Goal: Task Accomplishment & Management: Manage account settings

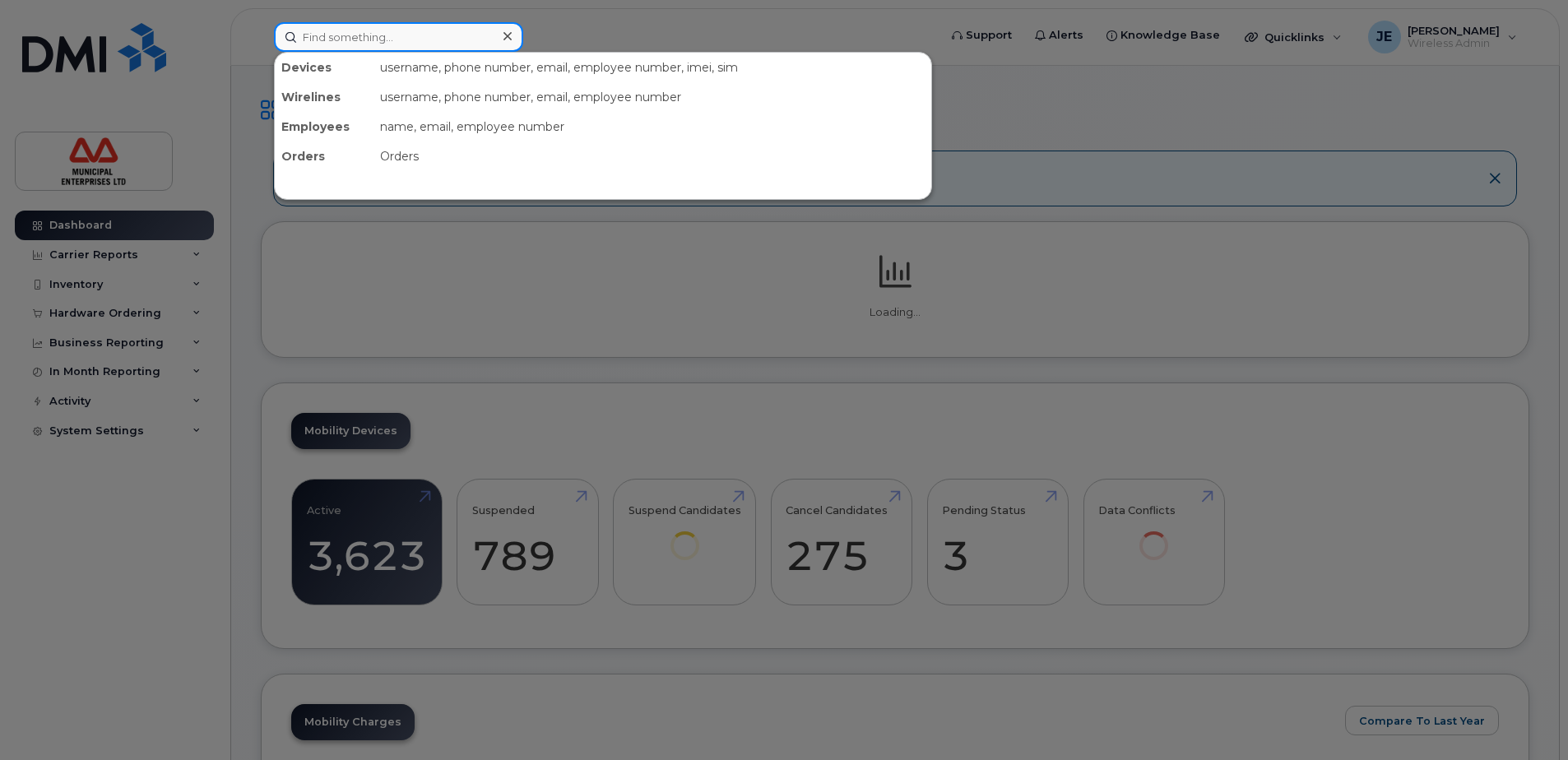
click at [382, 31] on input at bounding box center [399, 37] width 249 height 30
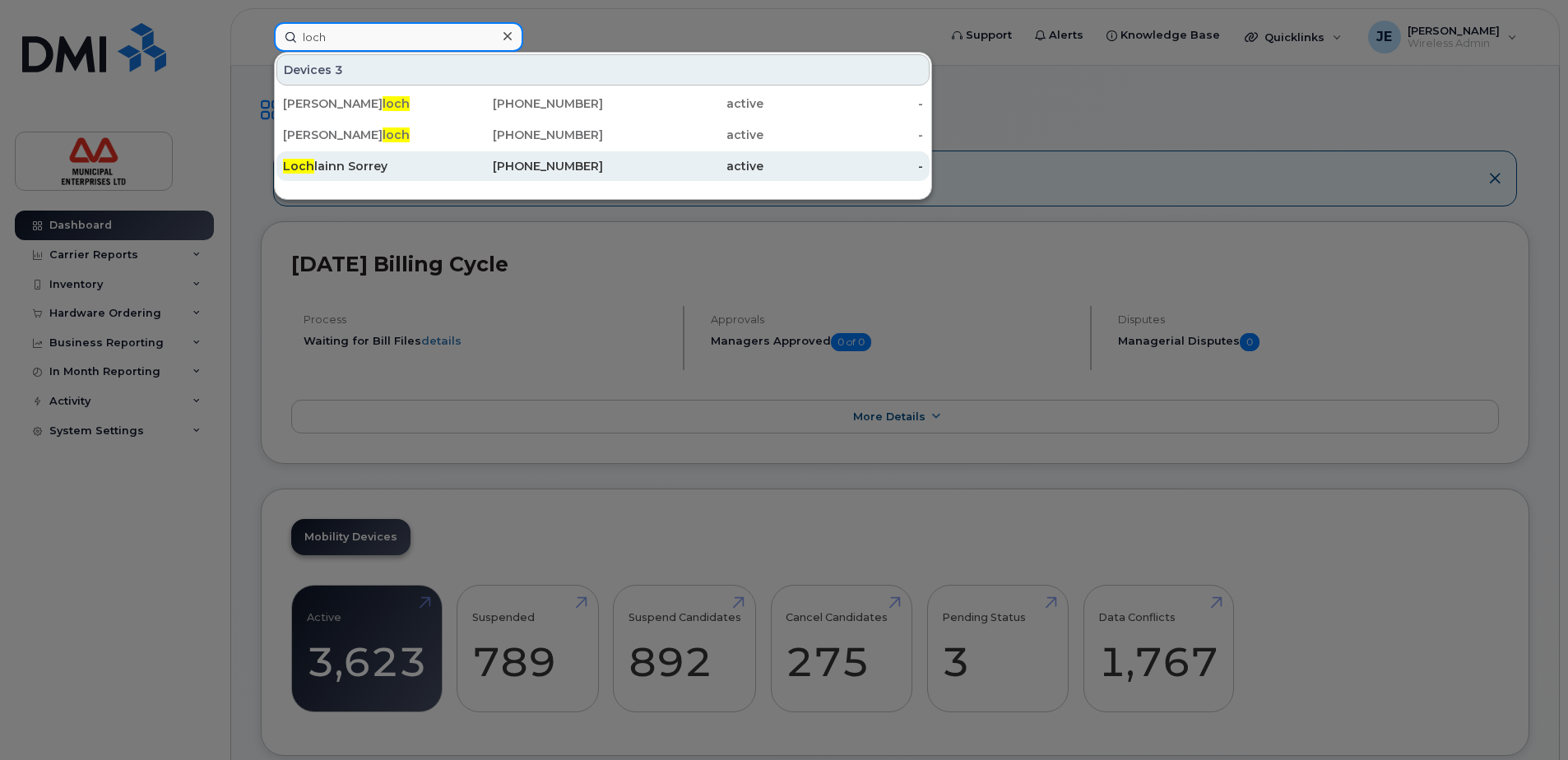
type input "loch"
click at [334, 174] on div "Loch lainn Sorrey" at bounding box center [363, 166] width 160 height 16
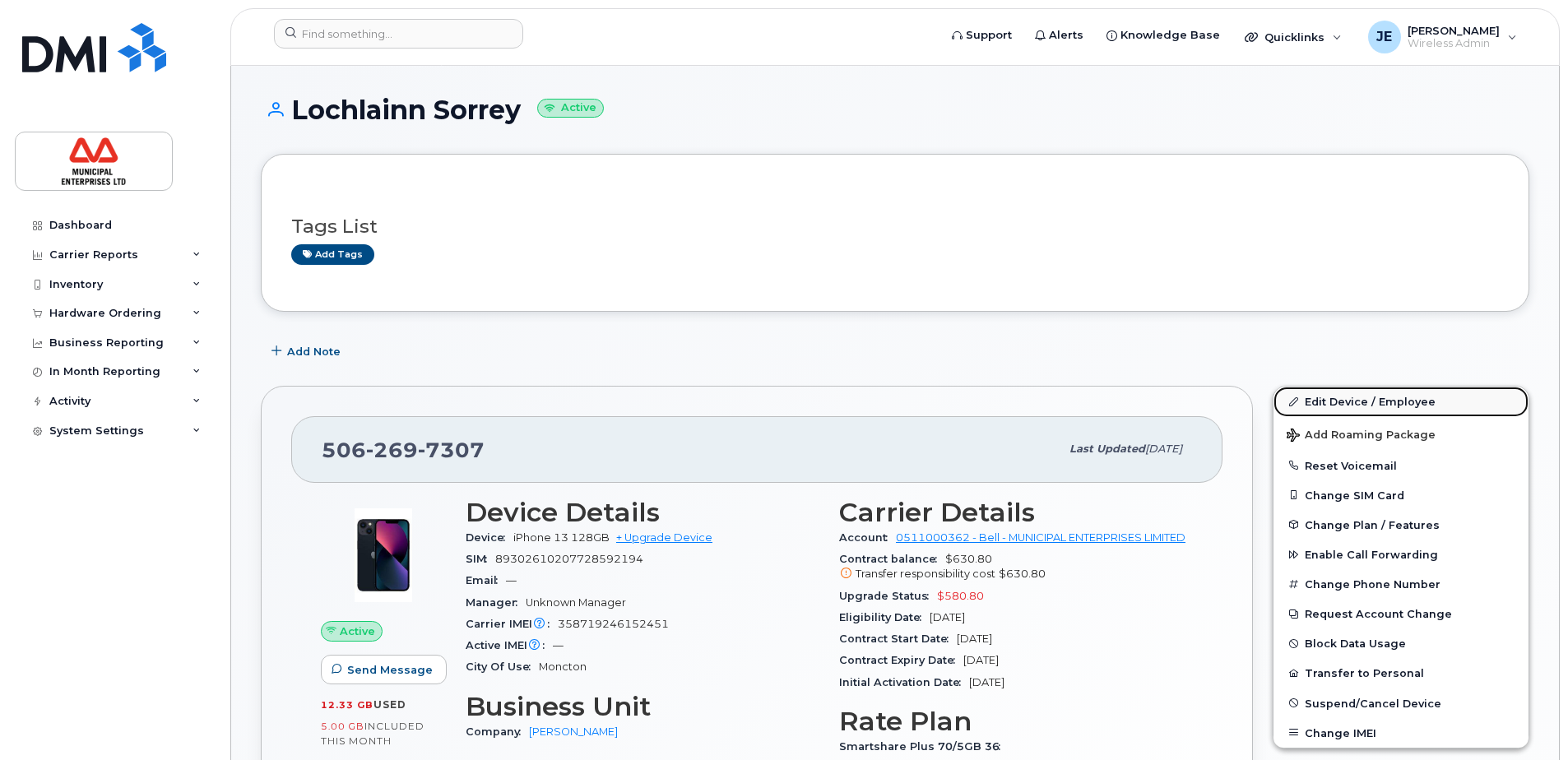
click at [1357, 409] on link "Edit Device / Employee" at bounding box center [1402, 401] width 255 height 30
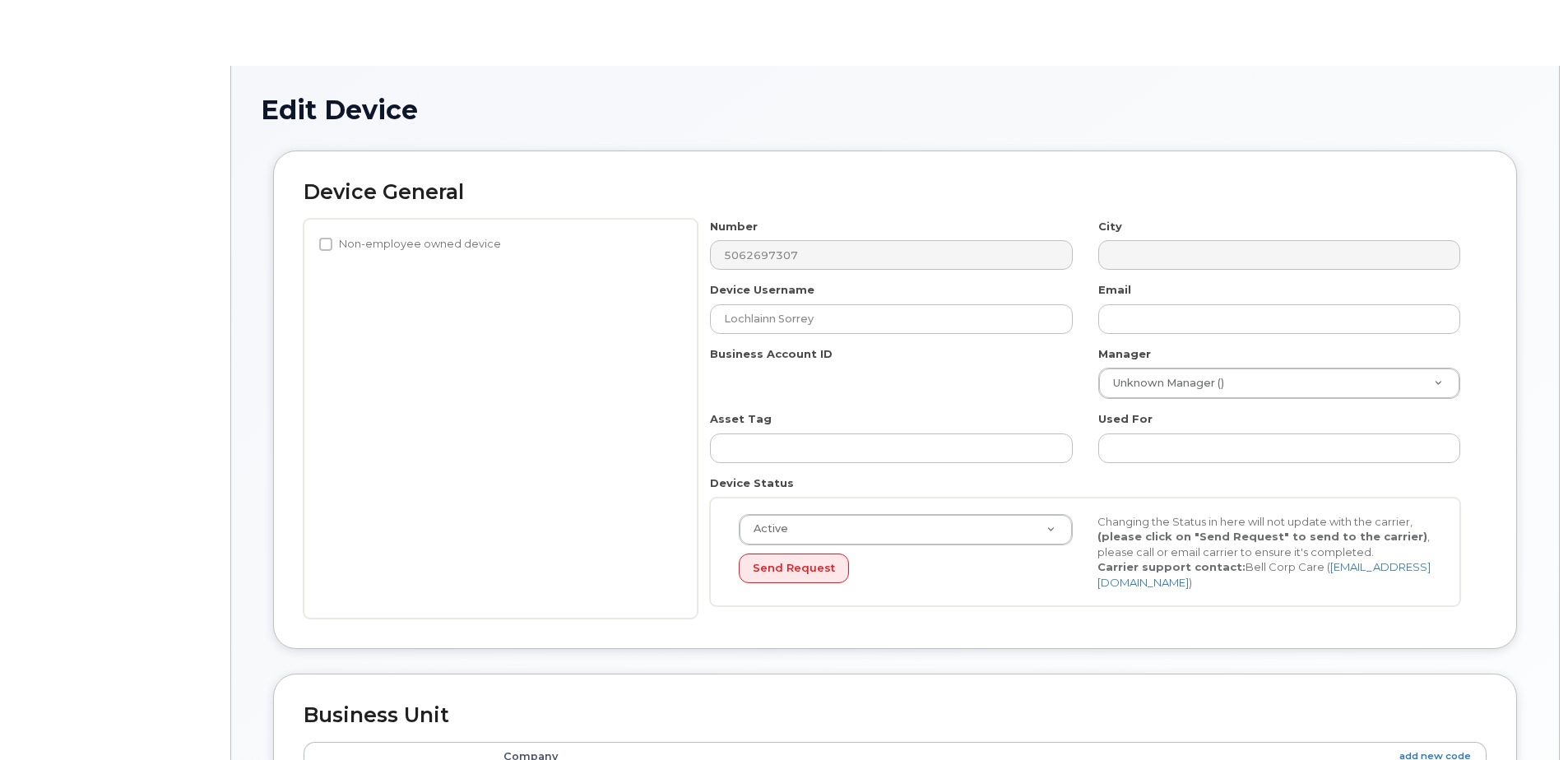
select select "3844599"
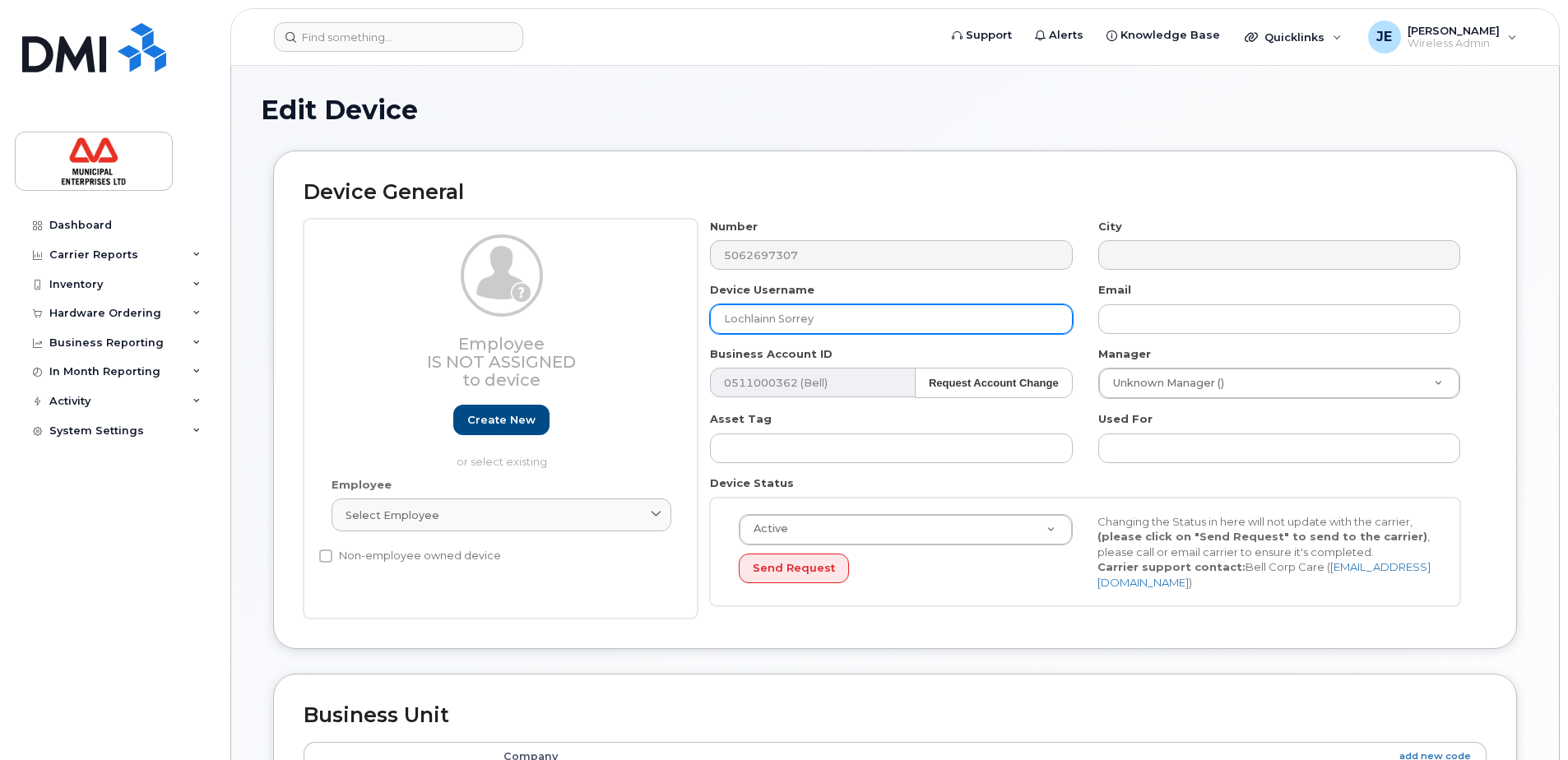
drag, startPoint x: 863, startPoint y: 325, endPoint x: 607, endPoint y: 323, distance: 256.0
click at [608, 325] on div "Employee Is not assigned to device Create new or select existing Employee Selec…" at bounding box center [895, 418] width 1183 height 400
paste input "5062697307"
drag, startPoint x: 876, startPoint y: 321, endPoint x: 647, endPoint y: 308, distance: 229.4
click at [647, 308] on div "Employee Is not assigned to device Create new or select existing Employee Selec…" at bounding box center [895, 418] width 1183 height 400
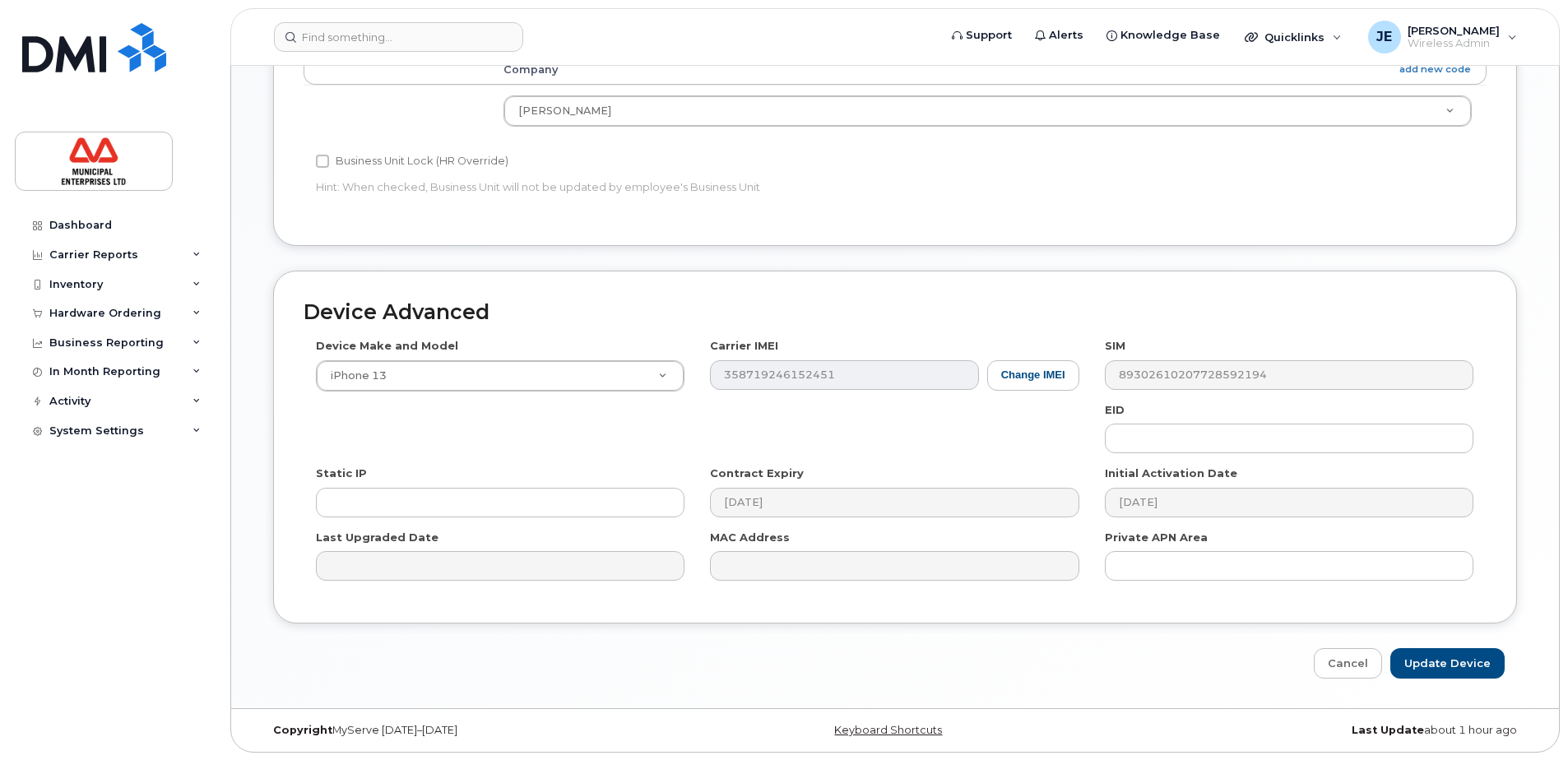
scroll to position [688, 0]
type input "Nick Arsenault"
click at [1425, 661] on input "Update Device" at bounding box center [1447, 663] width 114 height 31
type input "Saving..."
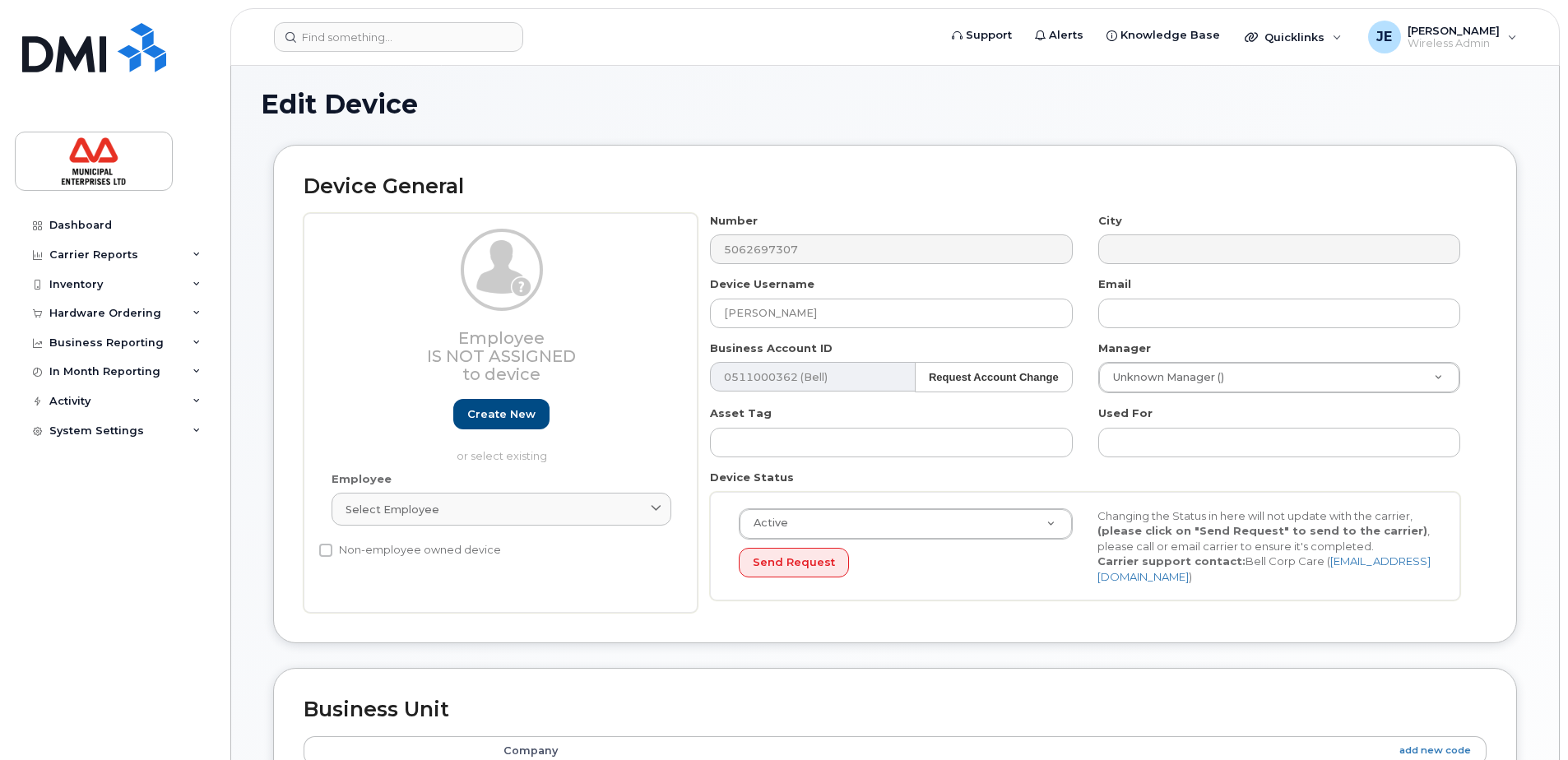
scroll to position [0, 0]
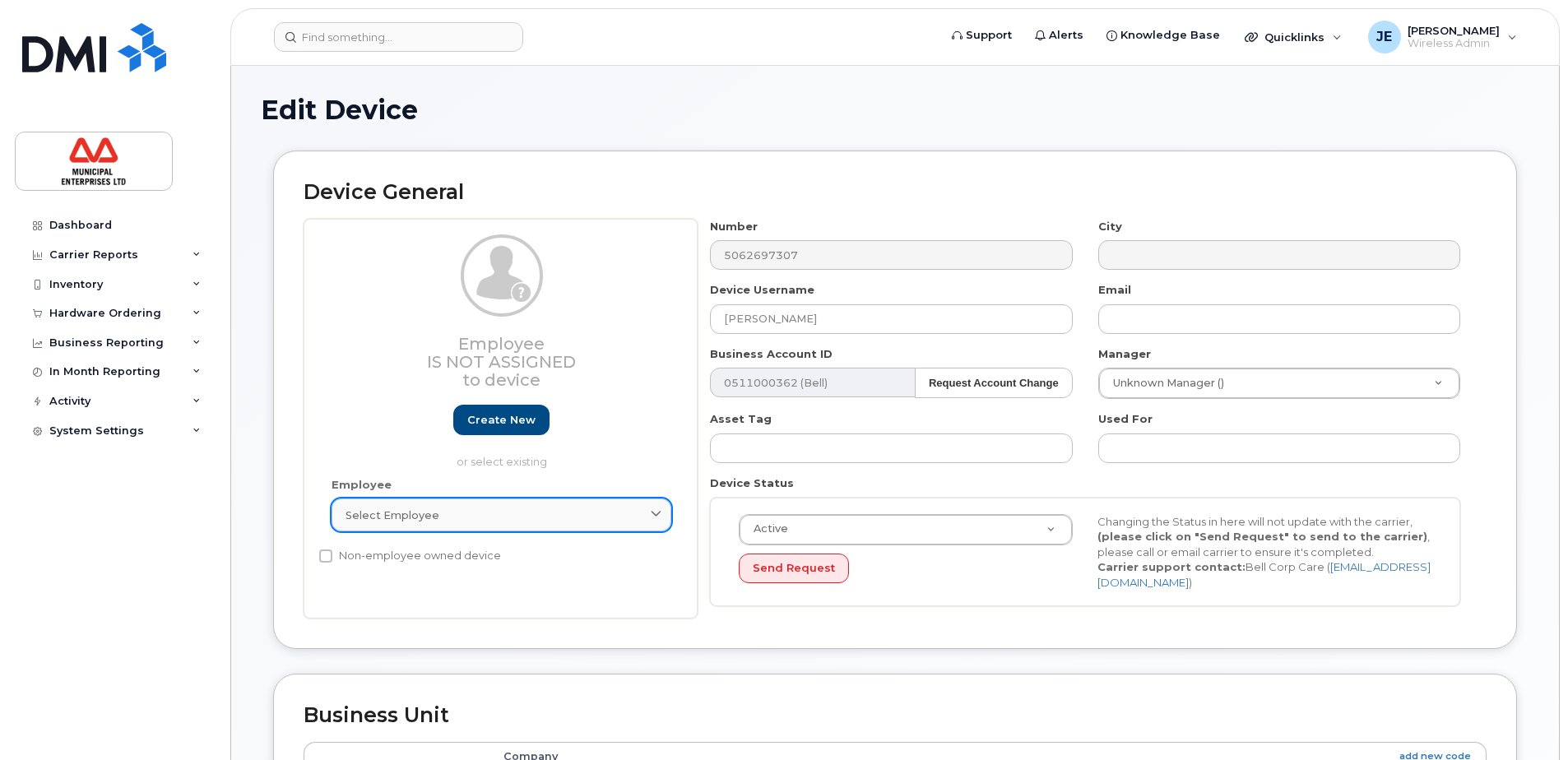
click at [657, 514] on icon at bounding box center [657, 515] width 11 height 11
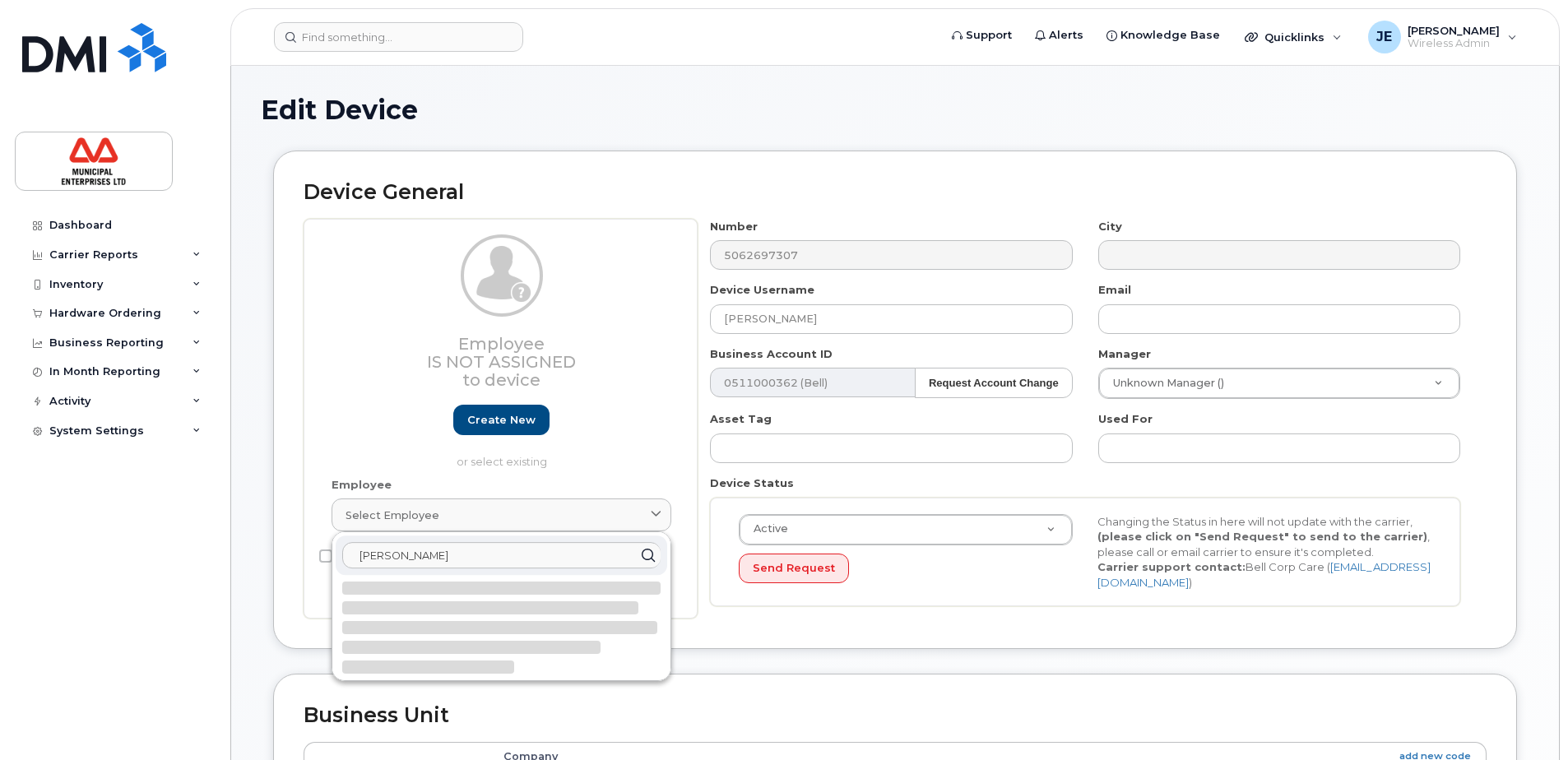
type input "Nick Arsenault"
click at [792, 632] on div "Device General Employee Is not assigned to device Create new or select existing…" at bounding box center [895, 399] width 1244 height 498
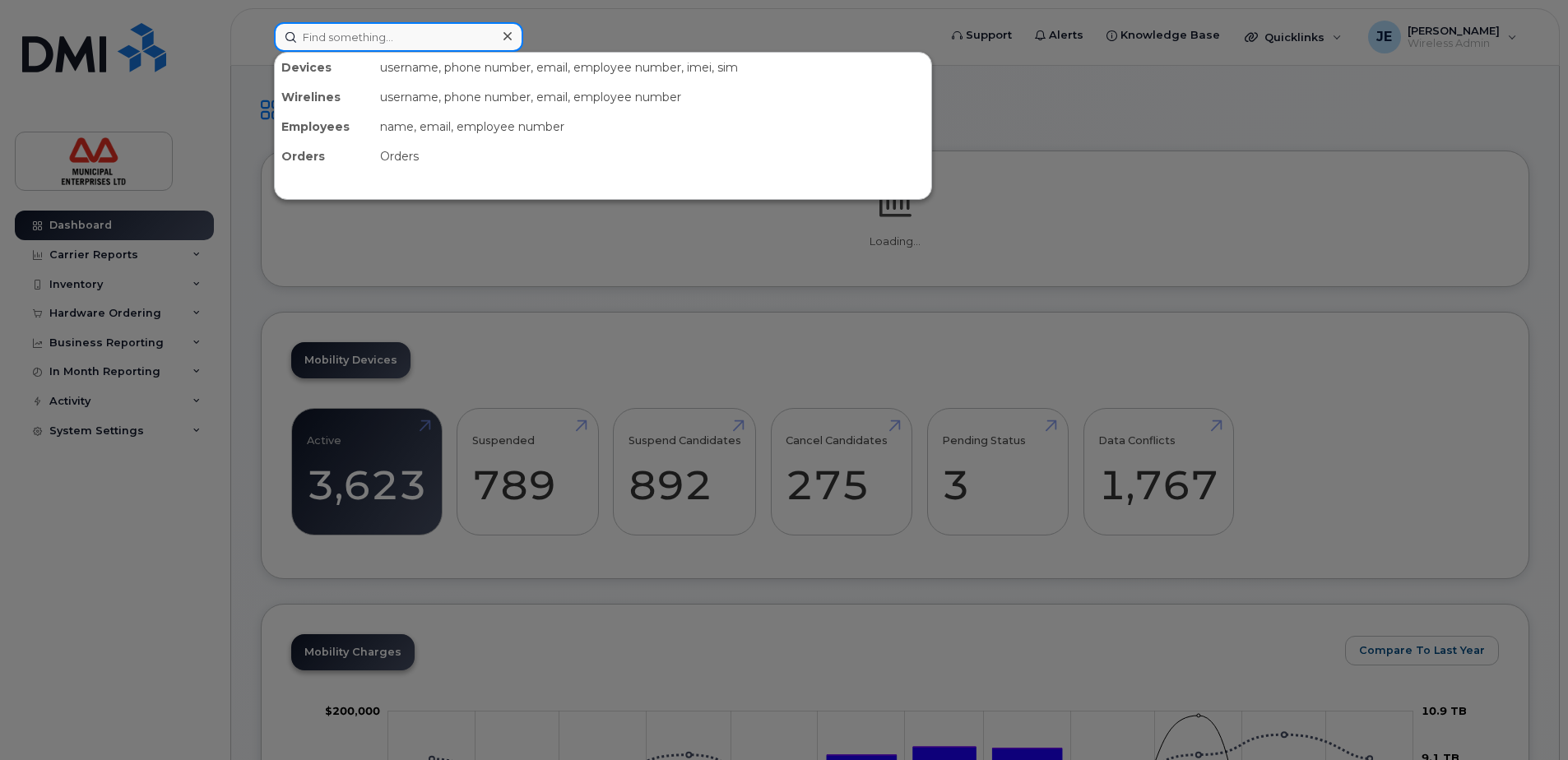
click at [425, 44] on input at bounding box center [399, 37] width 249 height 30
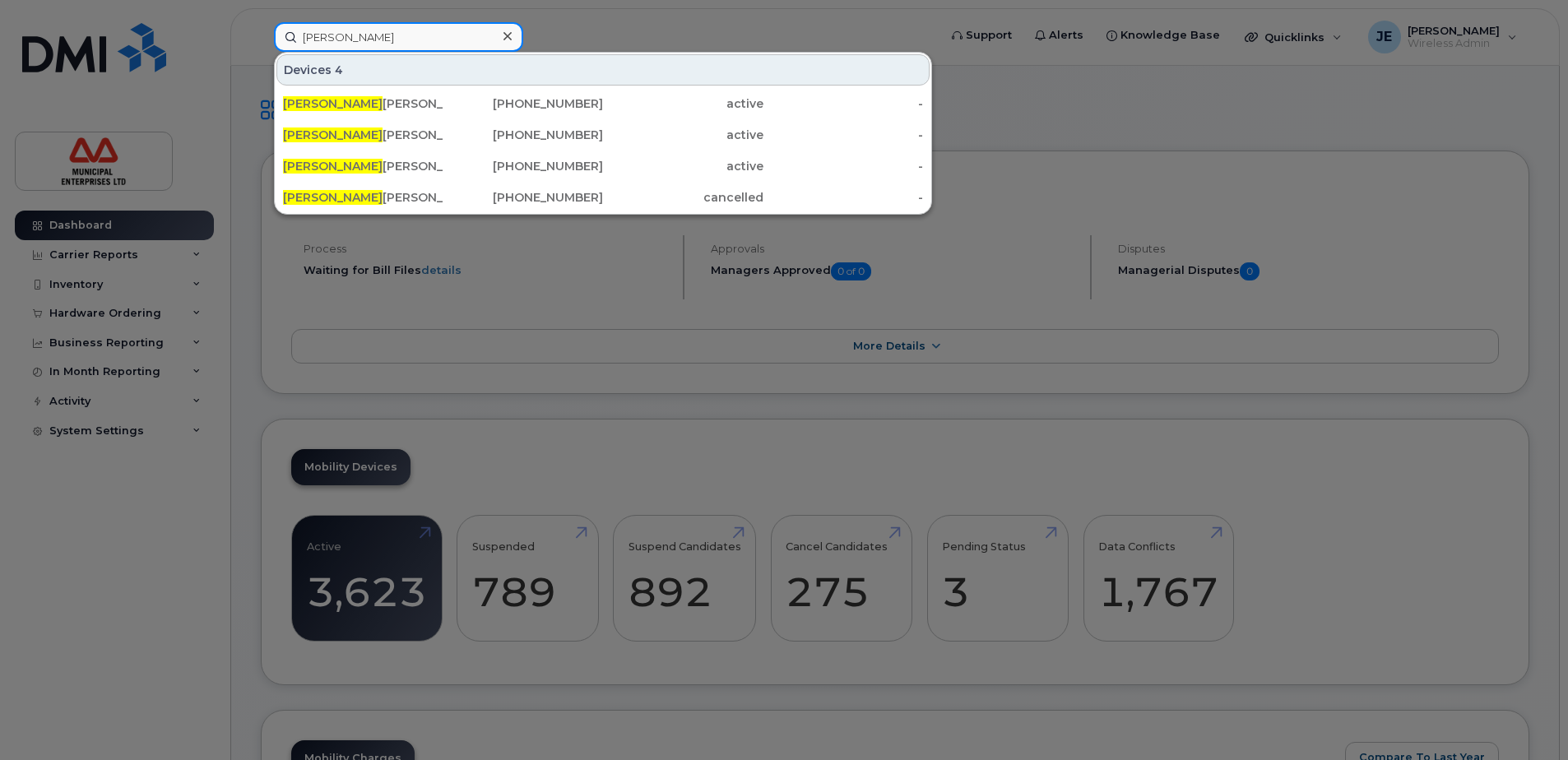
type input "natasha d"
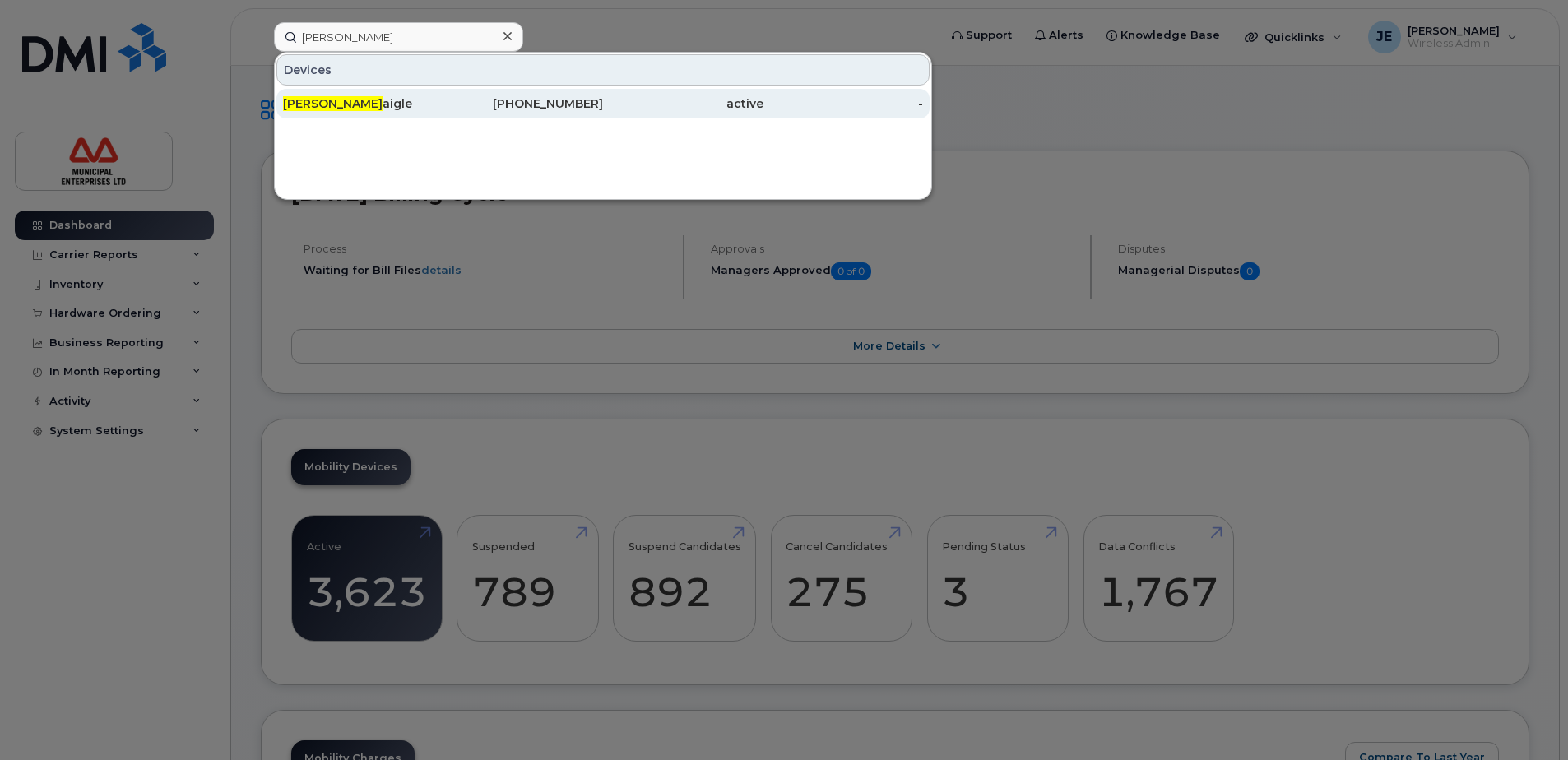
click at [372, 102] on div "Natasha D aigle" at bounding box center [363, 103] width 160 height 16
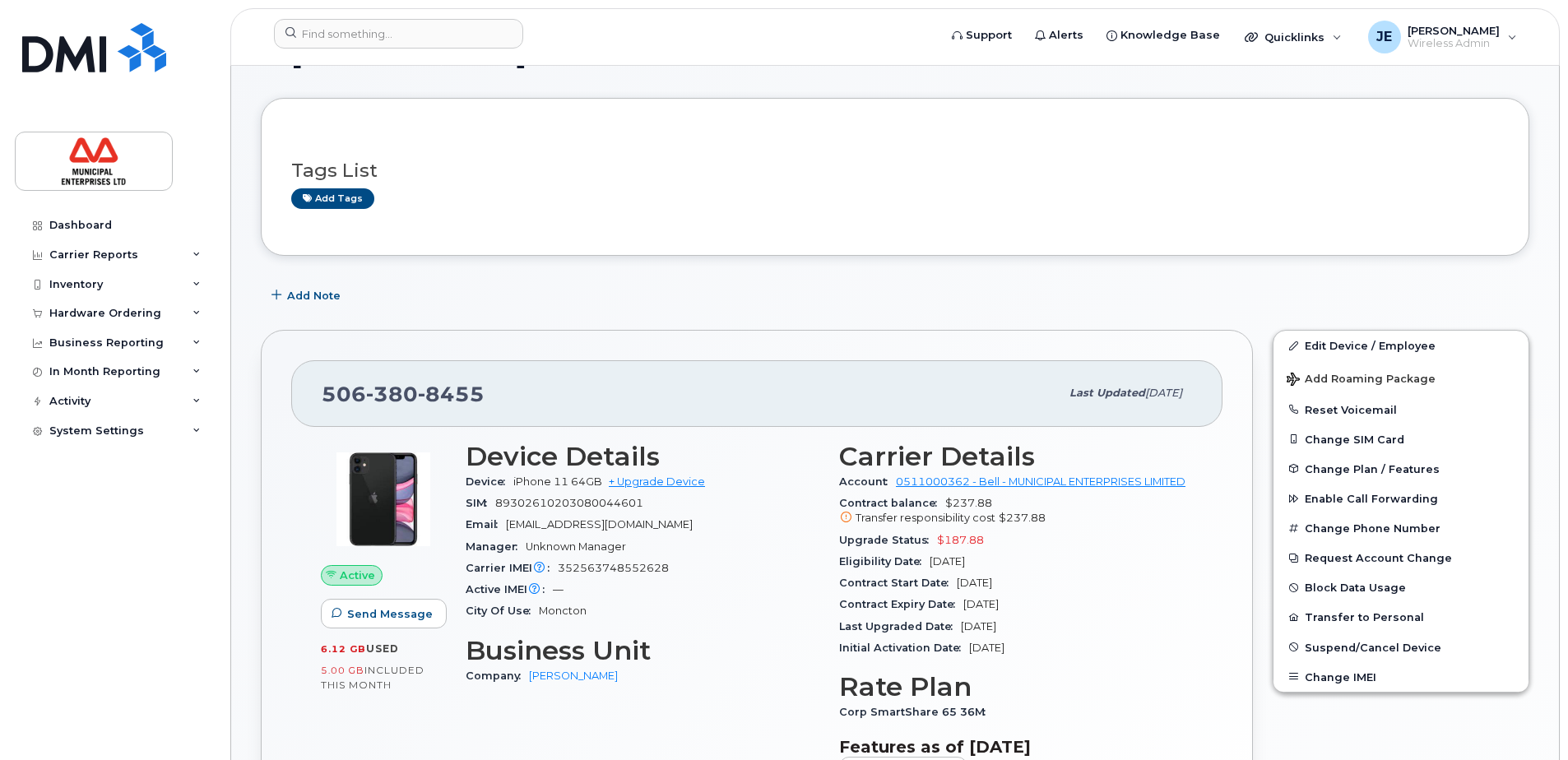
scroll to position [246, 0]
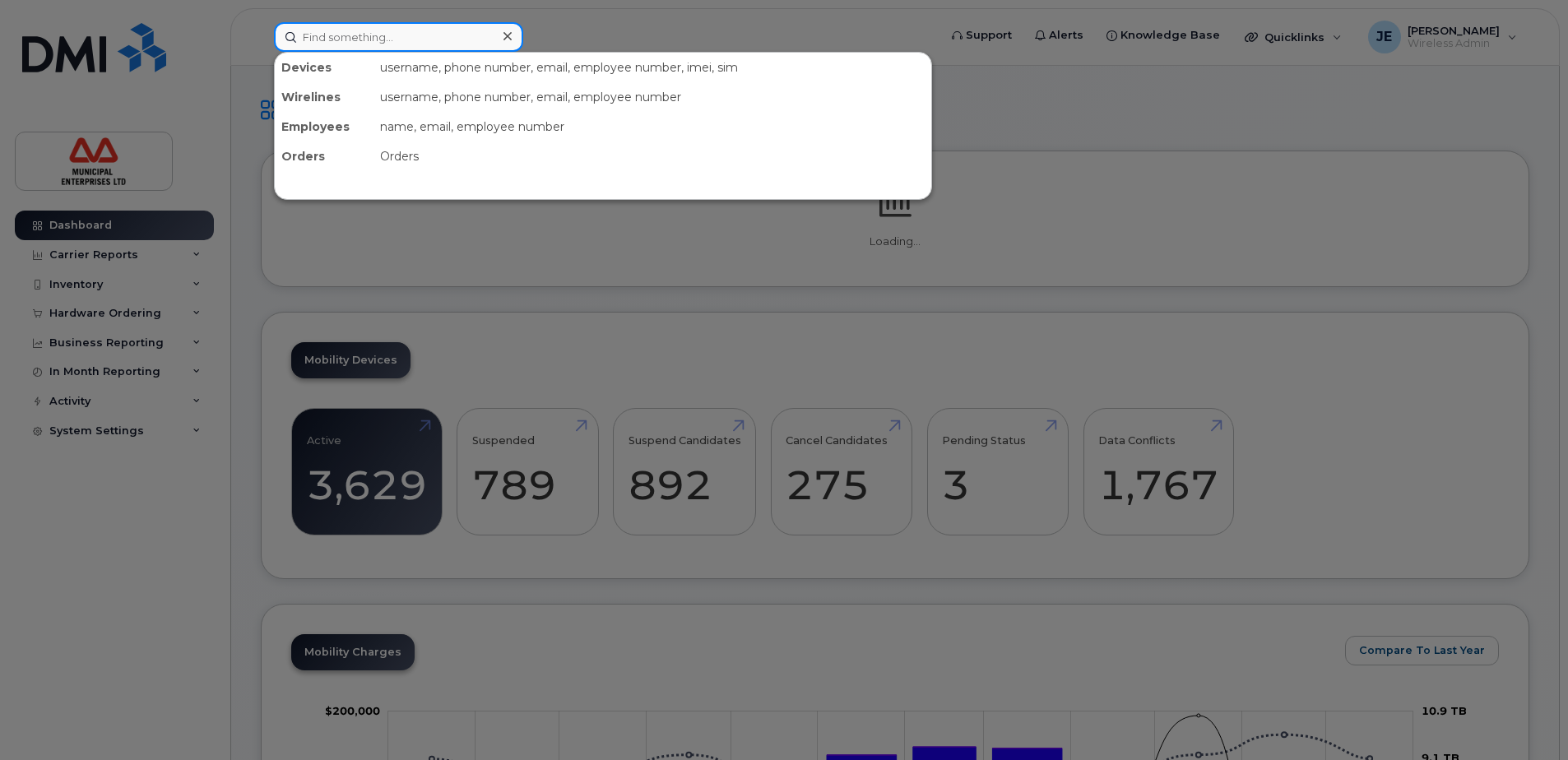
click at [419, 33] on input at bounding box center [399, 37] width 249 height 30
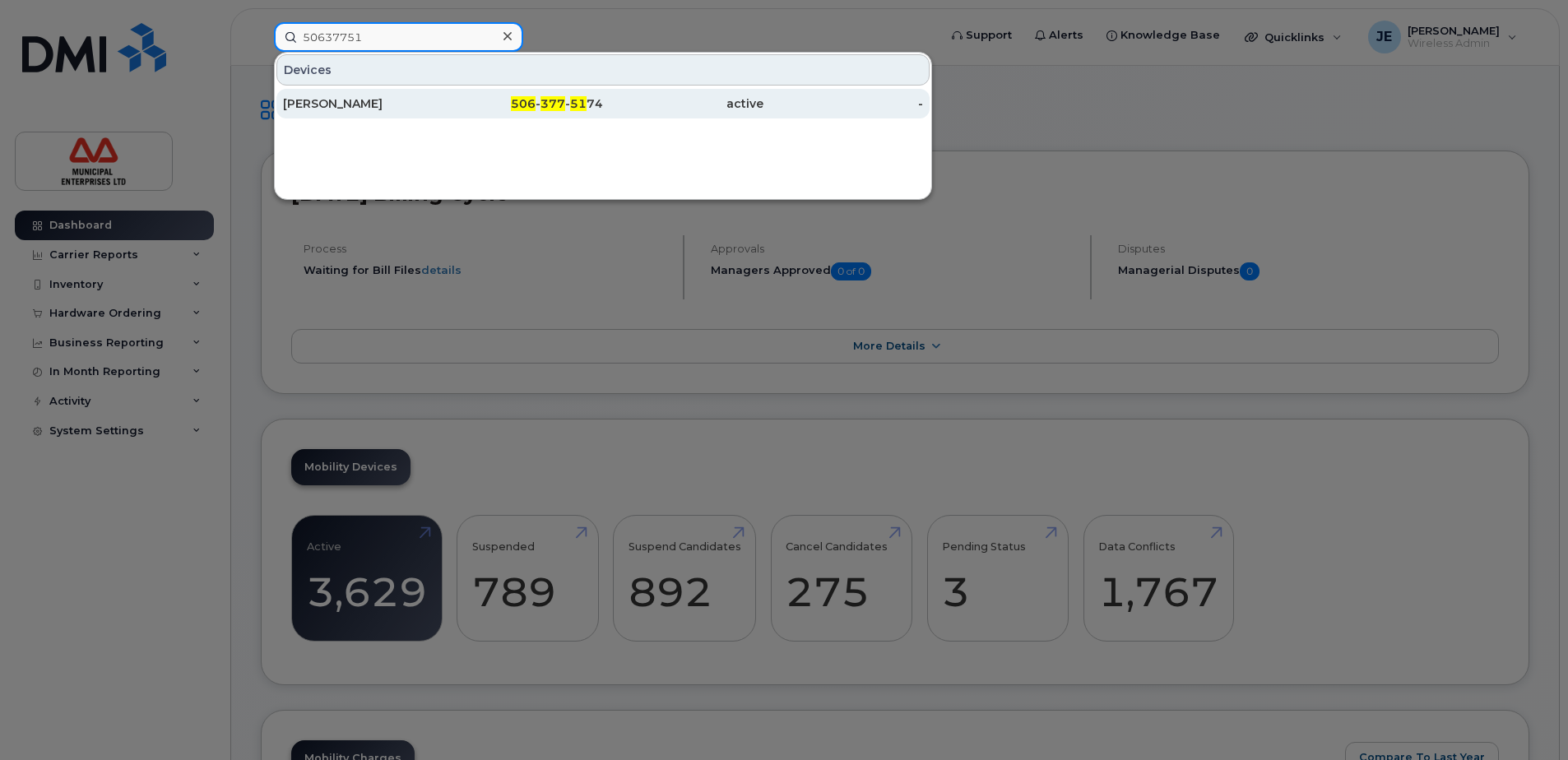
type input "50637751"
click at [353, 105] on div "Craig Carlisle" at bounding box center [363, 103] width 160 height 16
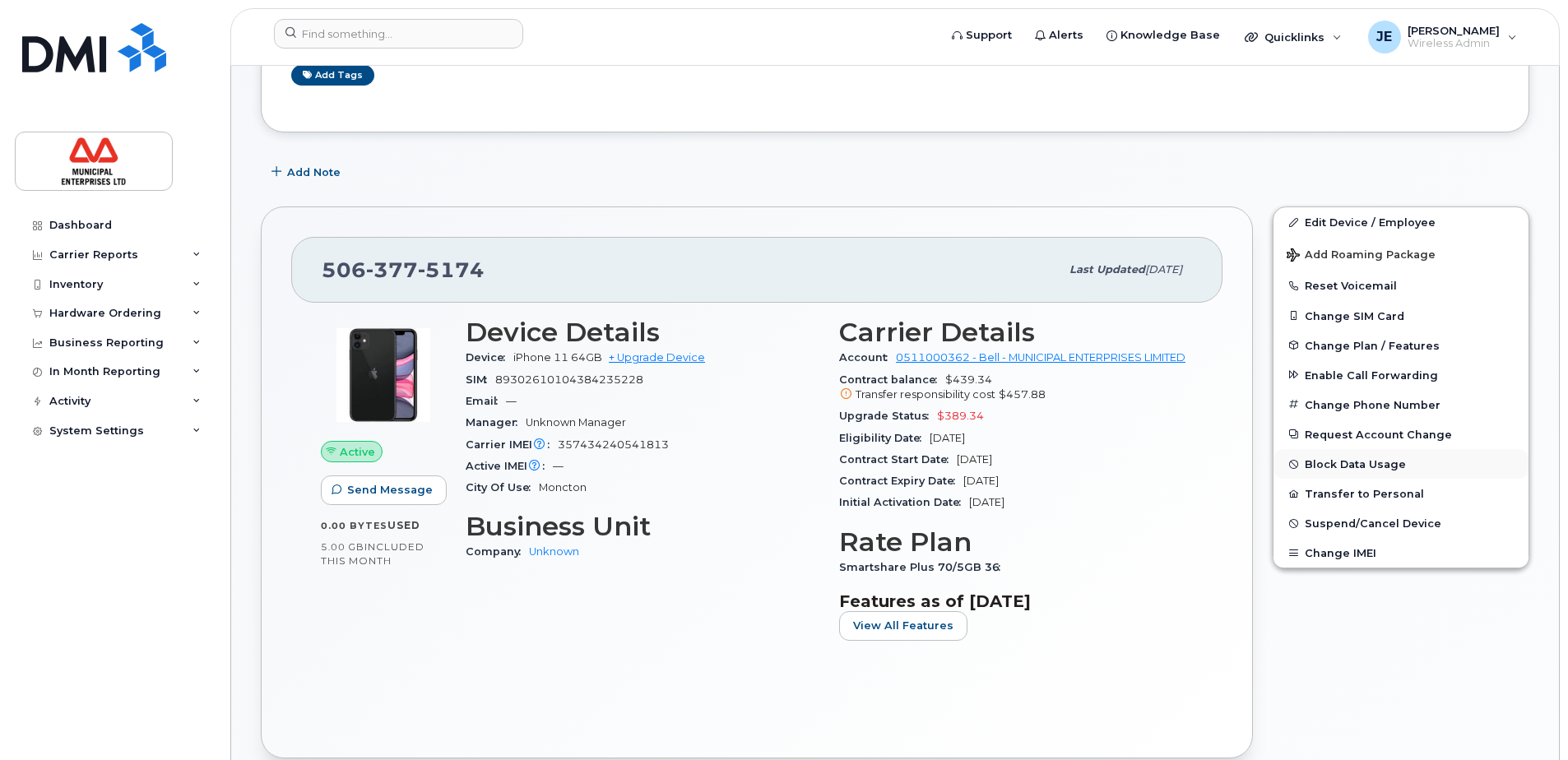
scroll to position [246, 0]
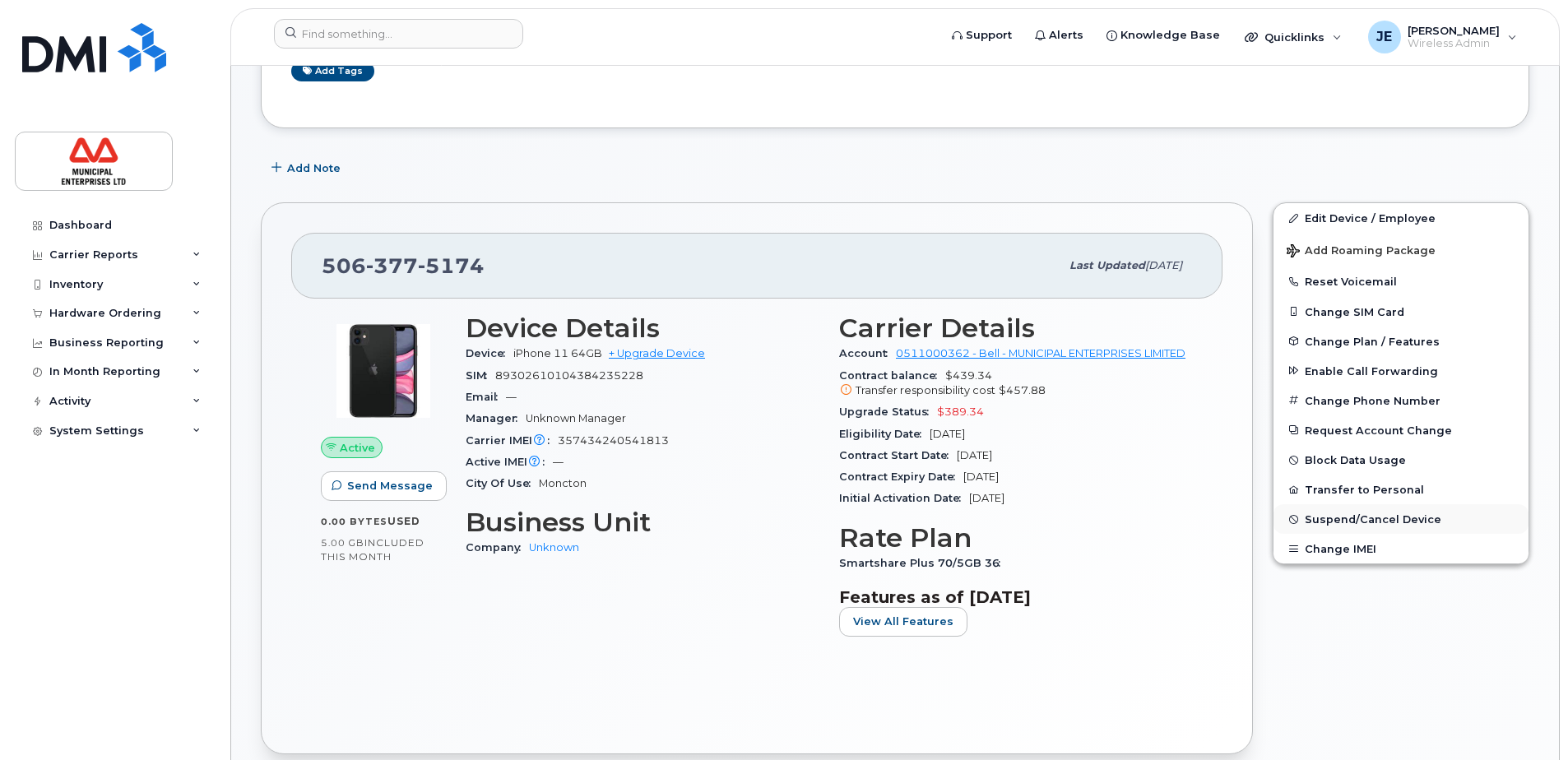
click at [1380, 517] on span "Suspend/Cancel Device" at bounding box center [1374, 520] width 137 height 13
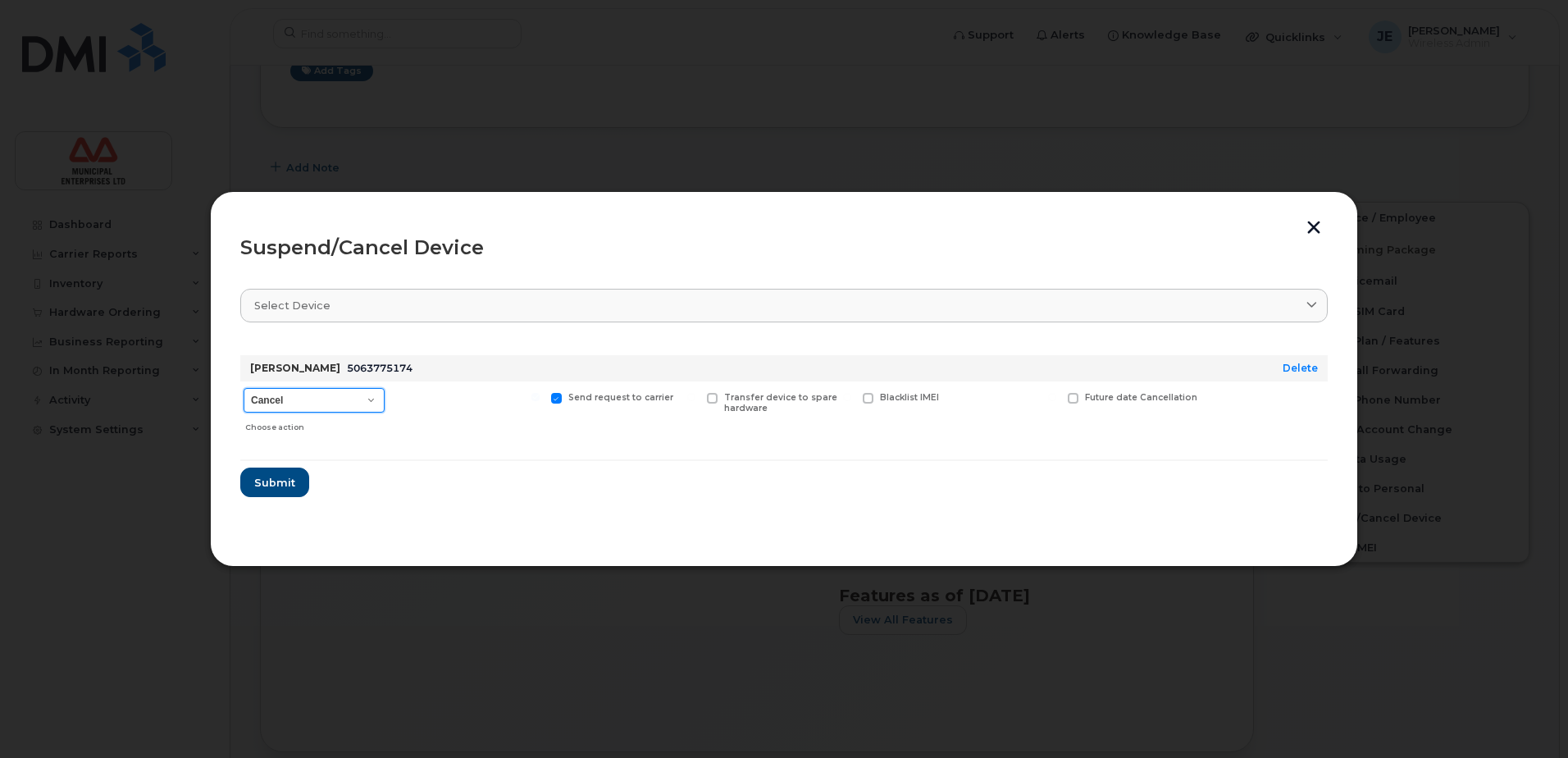
click at [383, 403] on select "Cancel Suspend - Extend Suspension Suspend - Reduced Rate Suspend - Full Rate S…" at bounding box center [314, 400] width 141 height 24
select select "[object Object]"
click at [244, 388] on select "Cancel Suspend - Extend Suspension Suspend - Reduced Rate Suspend - Full Rate S…" at bounding box center [314, 400] width 141 height 24
click at [290, 484] on span "Submit" at bounding box center [274, 483] width 41 height 15
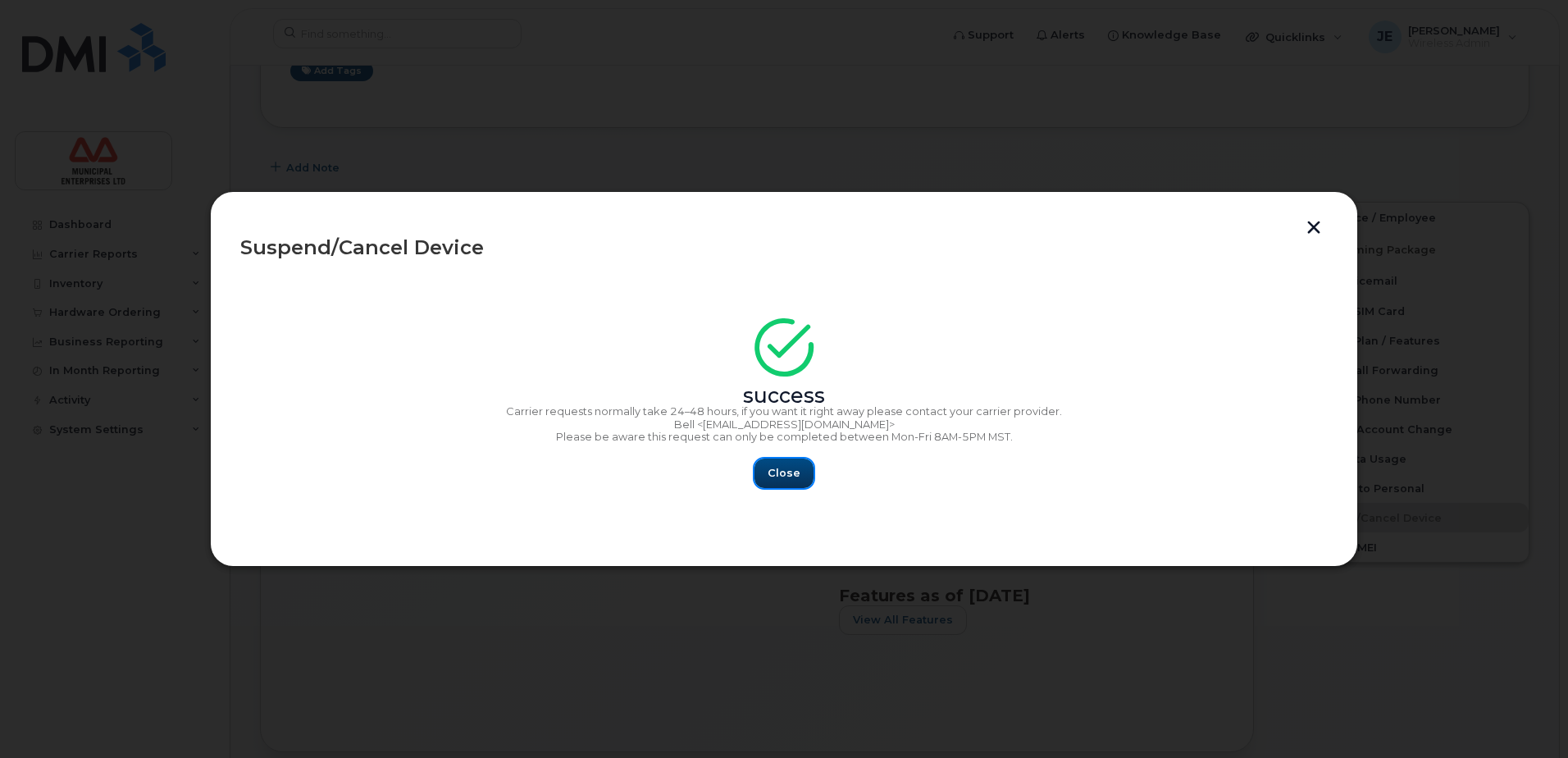
click at [776, 481] on span "Close" at bounding box center [784, 473] width 33 height 15
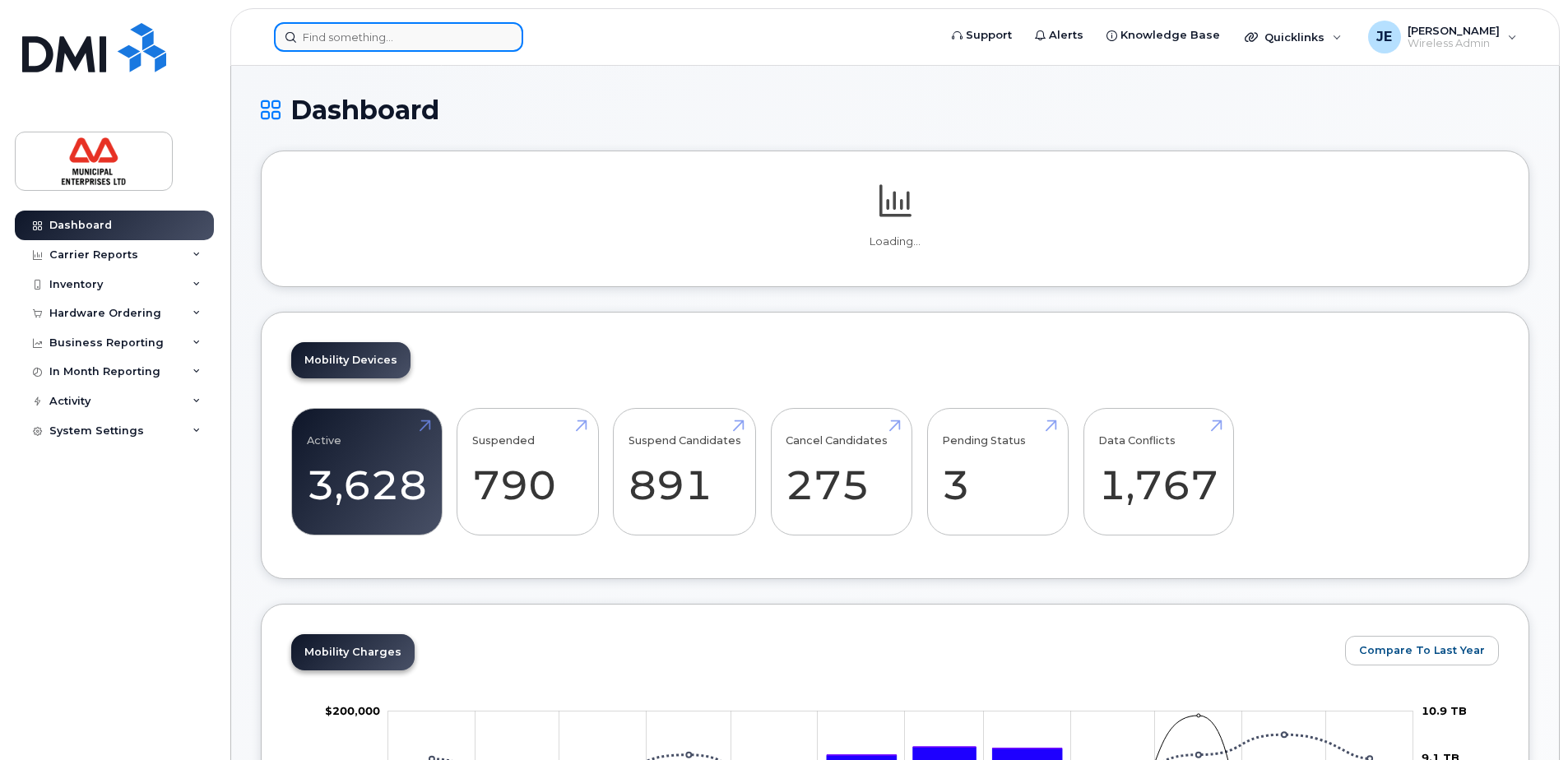
click at [417, 36] on input at bounding box center [399, 37] width 249 height 30
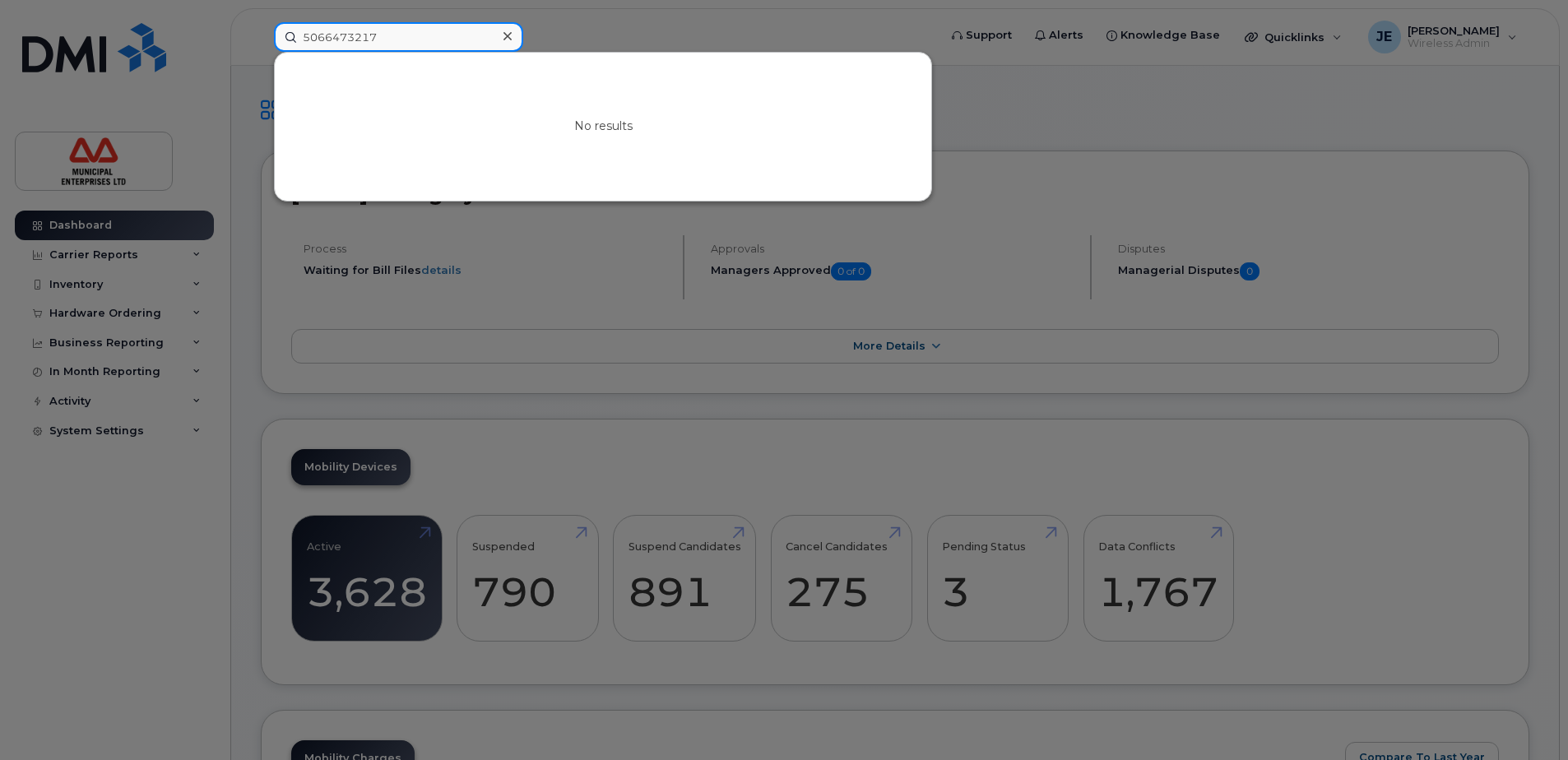
type input "5066473217"
click at [507, 31] on icon at bounding box center [507, 36] width 8 height 13
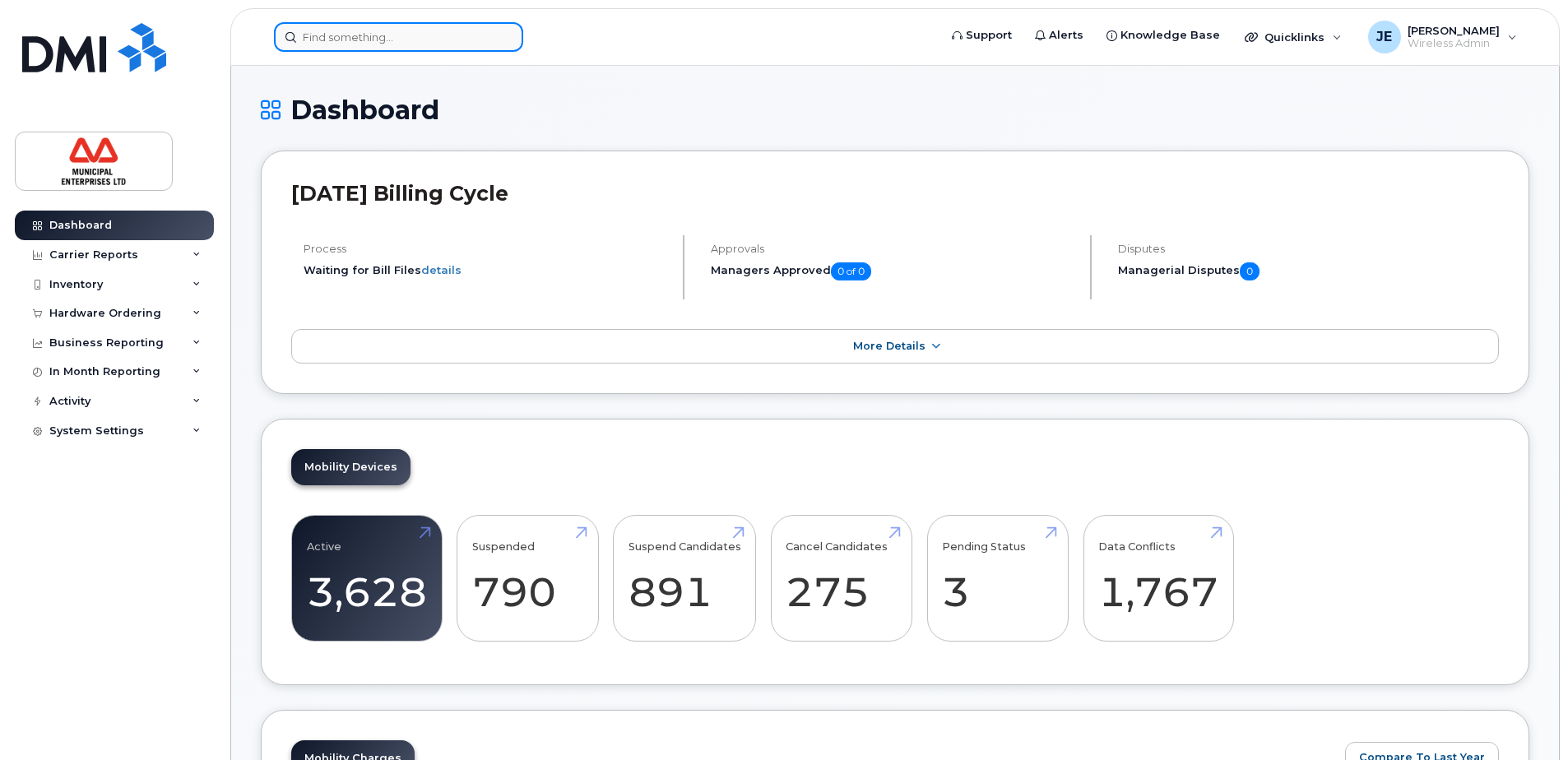
click at [484, 43] on input at bounding box center [399, 37] width 249 height 30
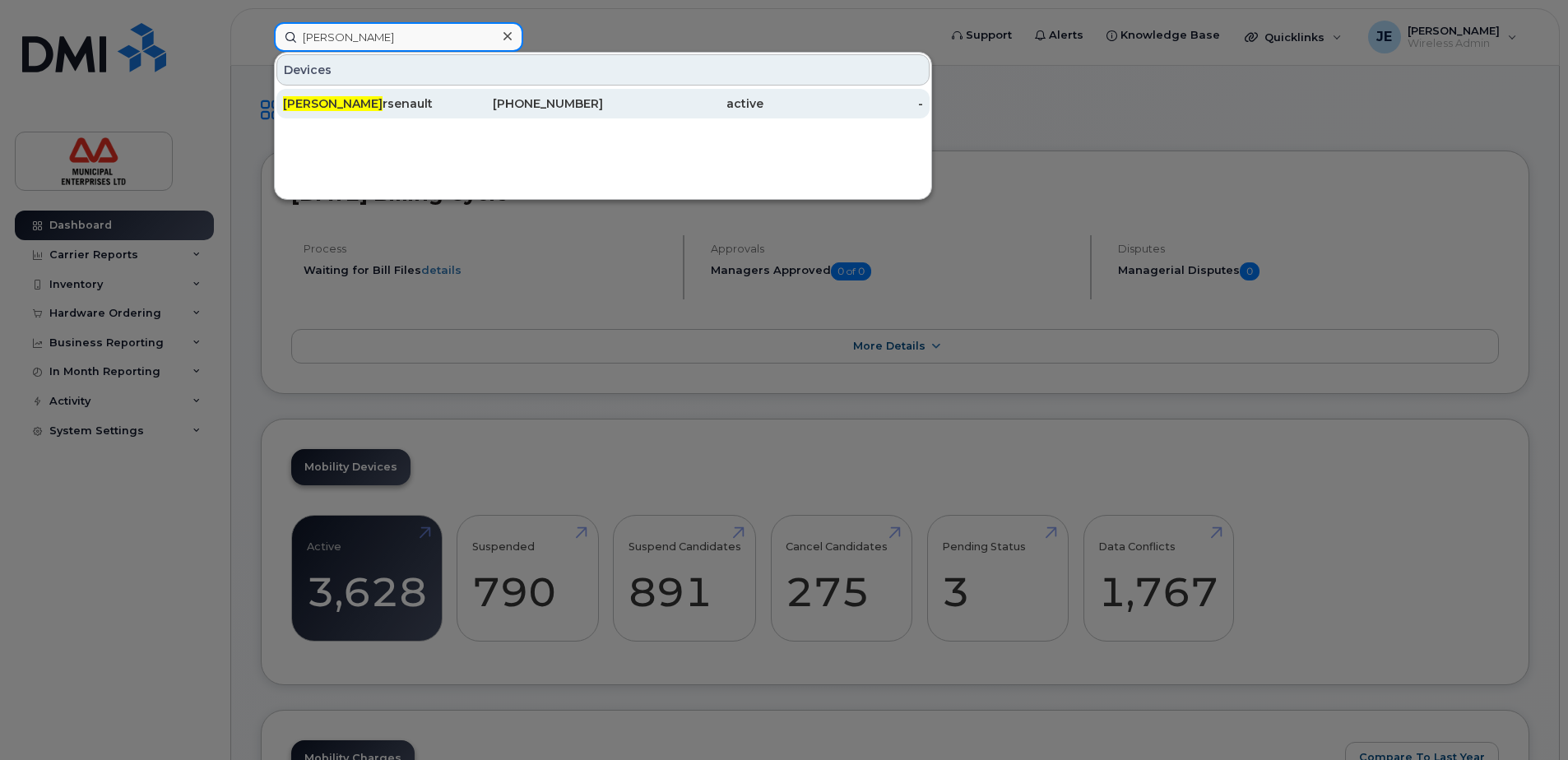
type input "nick a"
click at [444, 95] on div "Nick A rsenault" at bounding box center [524, 103] width 160 height 30
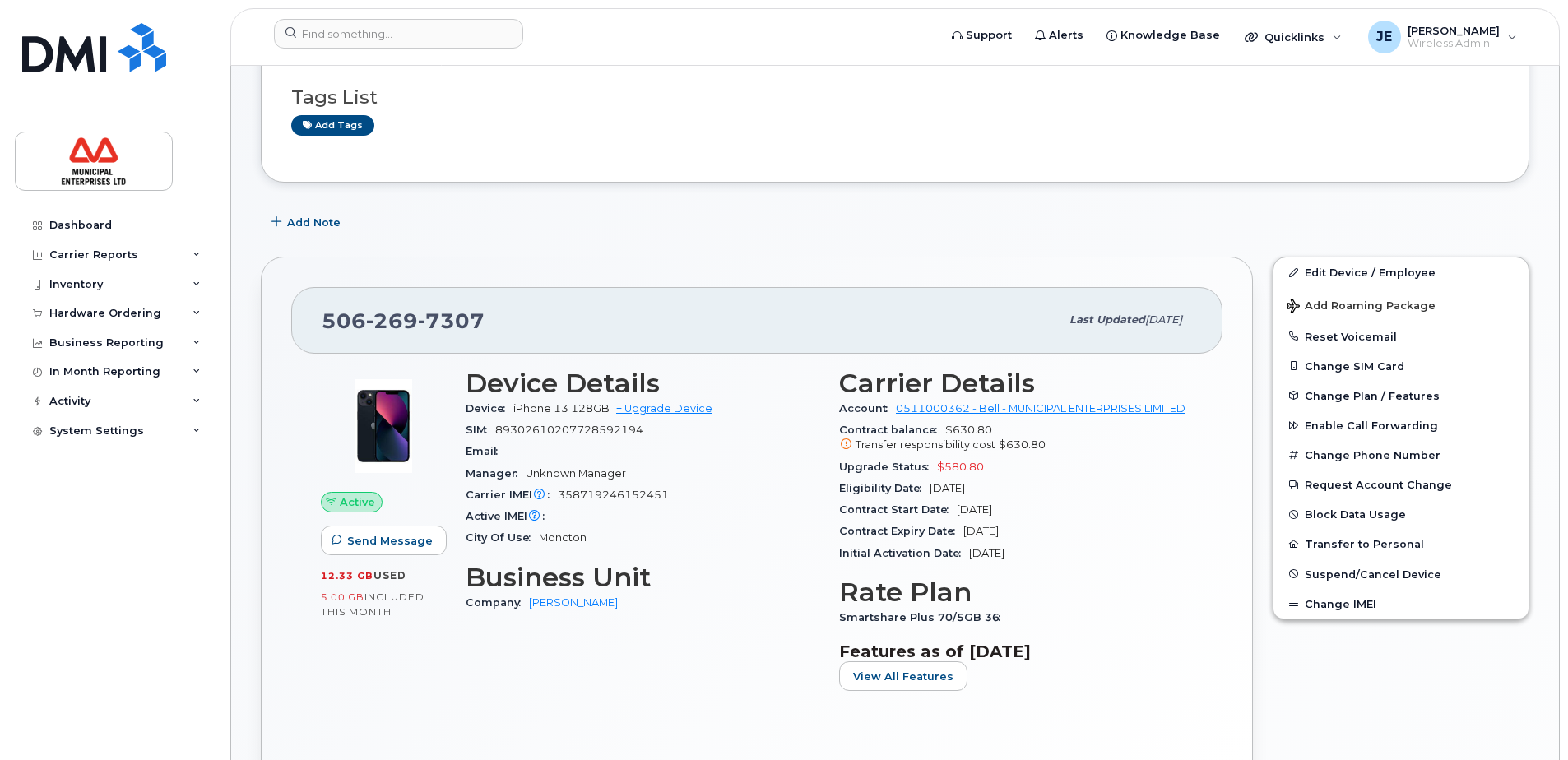
scroll to position [165, 0]
